Goal: Check status: Check status

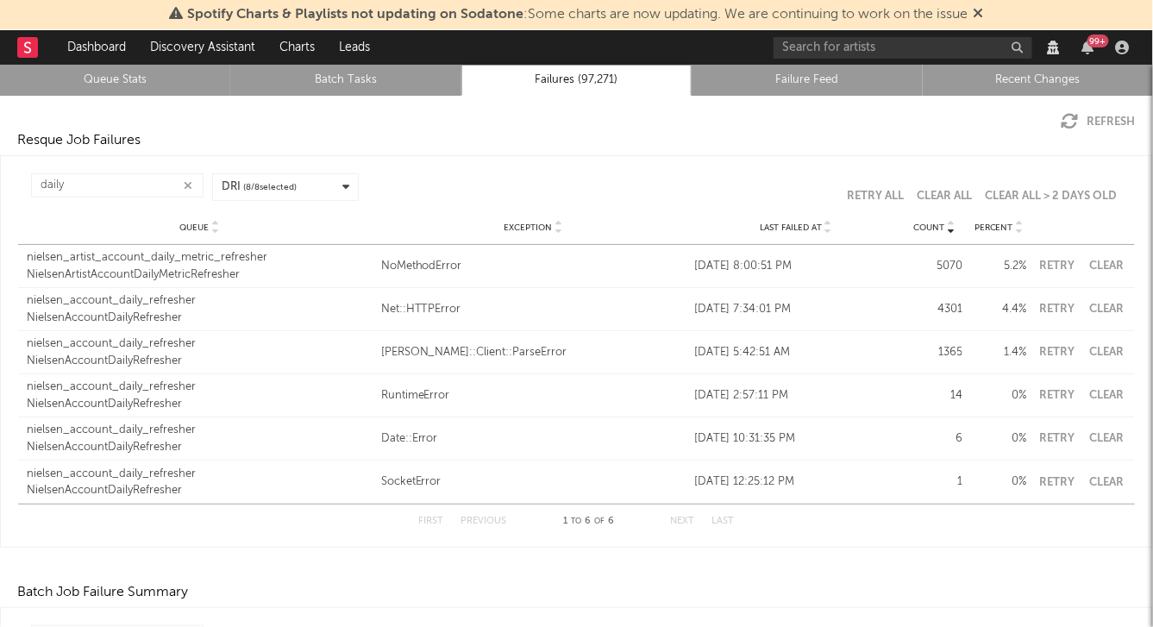
click at [1072, 114] on icon "button" at bounding box center [1069, 121] width 17 height 17
click at [101, 187] on input "daily" at bounding box center [117, 185] width 172 height 24
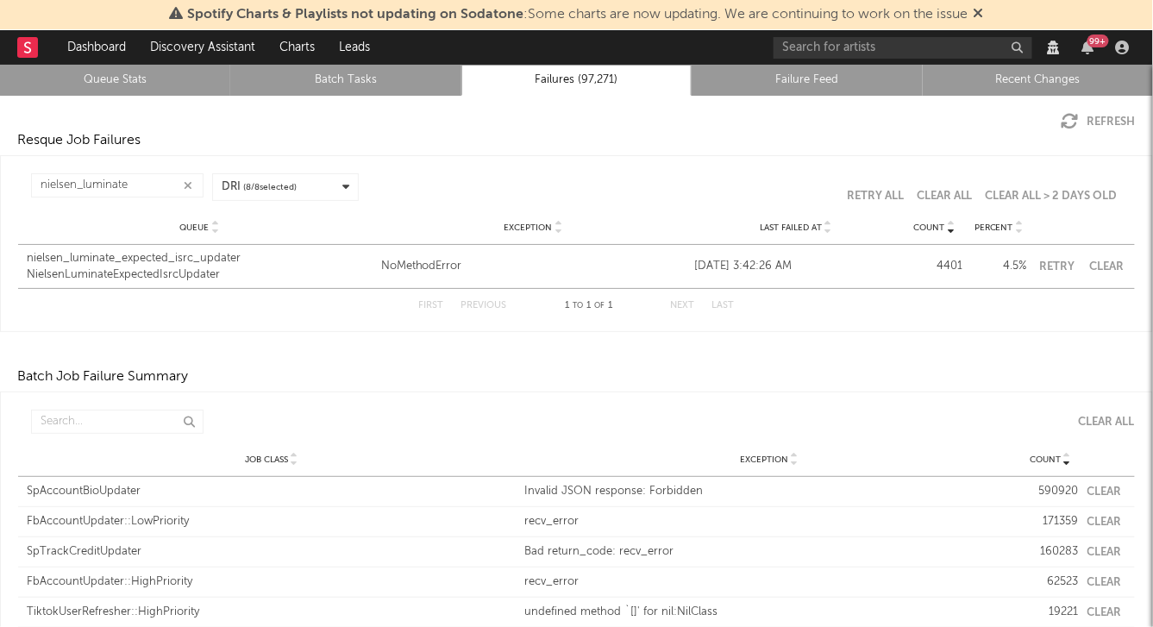
type input "nielsen_luminate"
click at [1108, 265] on button "Clear" at bounding box center [1106, 266] width 39 height 11
click at [108, 80] on link "Queue Stats" at bounding box center [114, 80] width 211 height 21
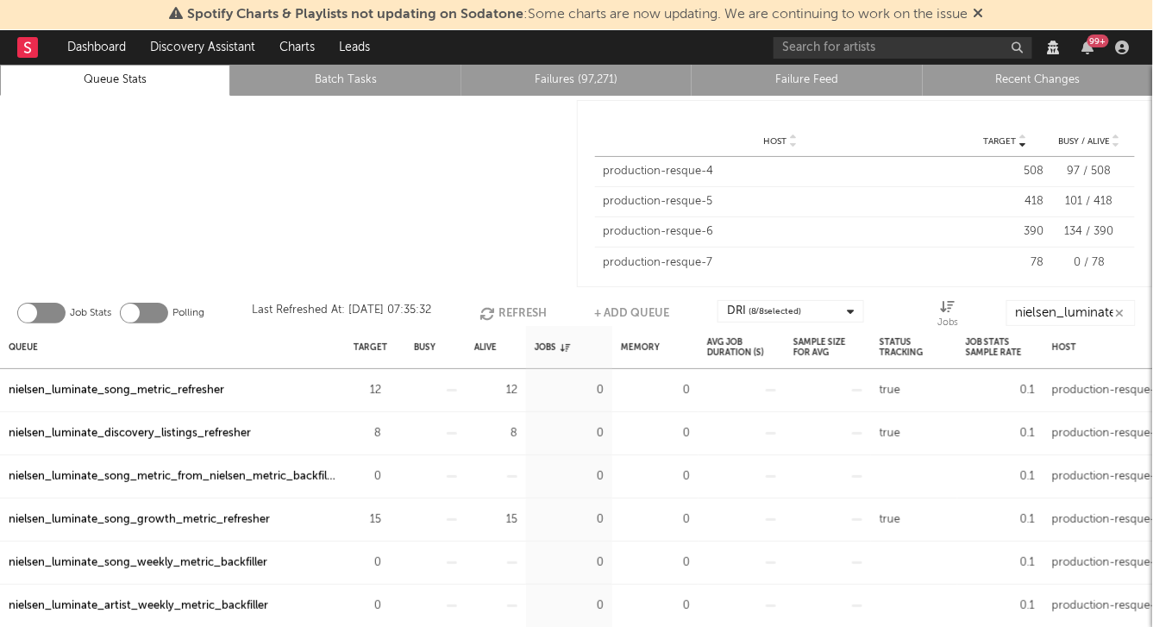
scroll to position [29, 0]
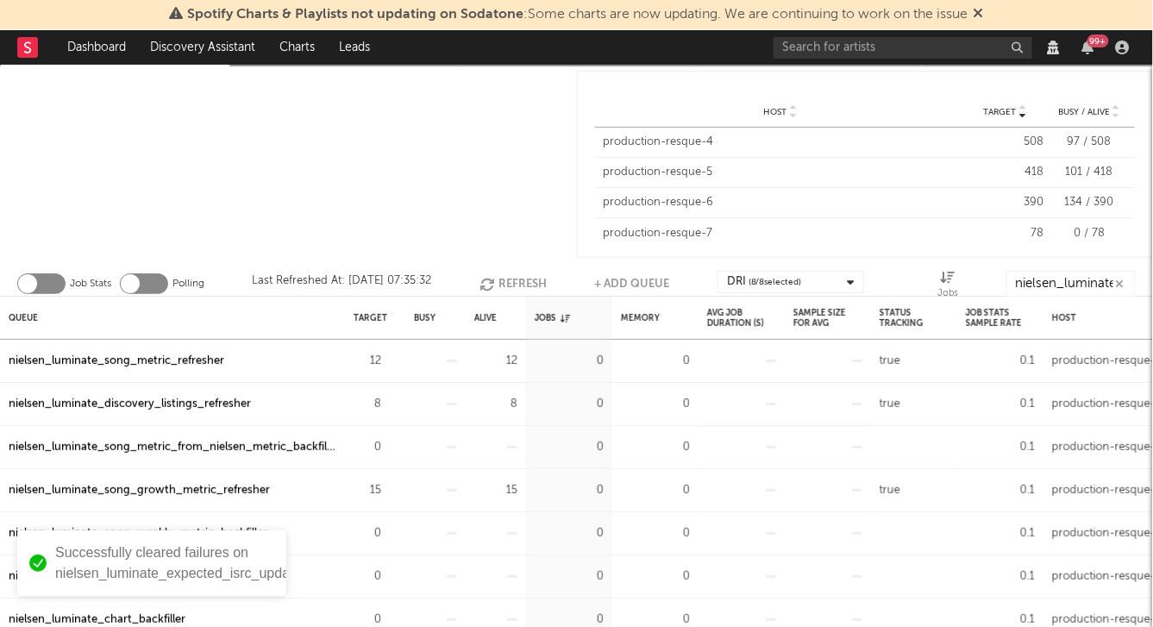
click at [497, 284] on button "Refresh" at bounding box center [512, 284] width 67 height 26
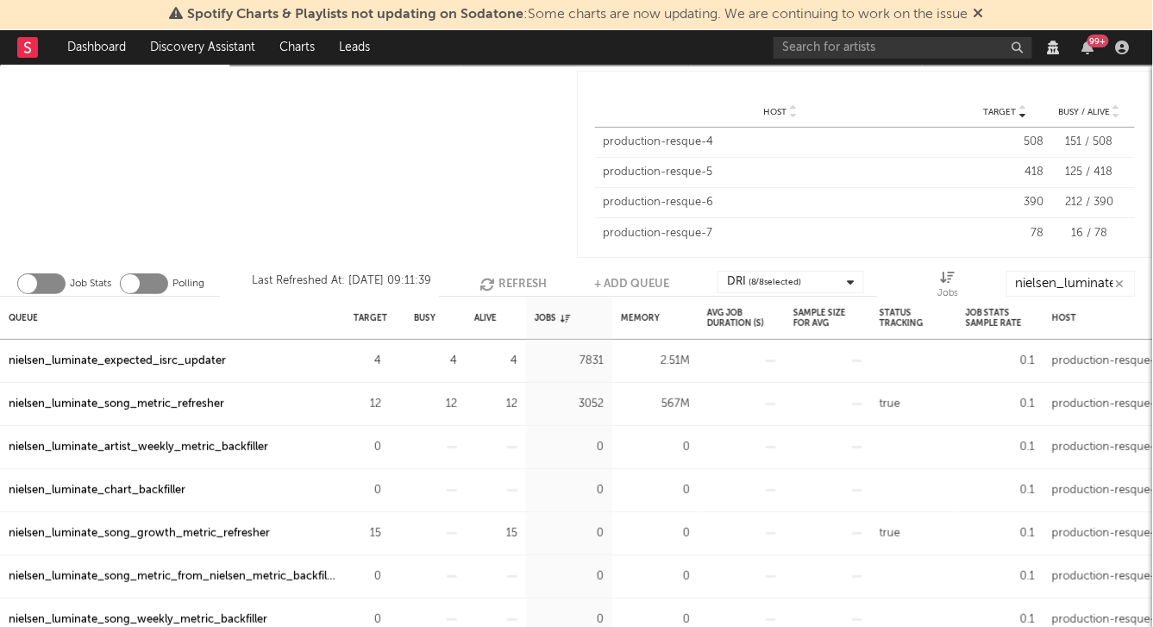
click at [146, 396] on div "nielsen_luminate_song_metric_refresher" at bounding box center [117, 404] width 216 height 21
click at [136, 408] on div "nielsen_luminate_song_metric_refresher" at bounding box center [117, 404] width 216 height 21
click at [337, 208] on div at bounding box center [288, 164] width 577 height 196
